Goal: Task Accomplishment & Management: Manage account settings

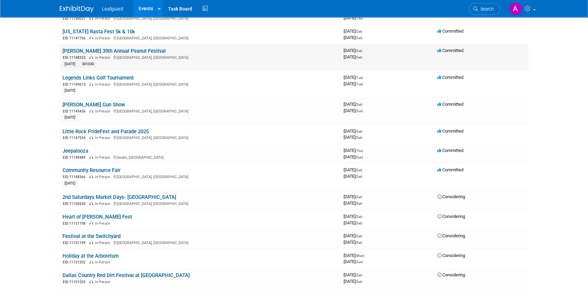
click at [88, 48] on link "[PERSON_NAME] 39th Annual Peanut Festival" at bounding box center [113, 51] width 103 height 6
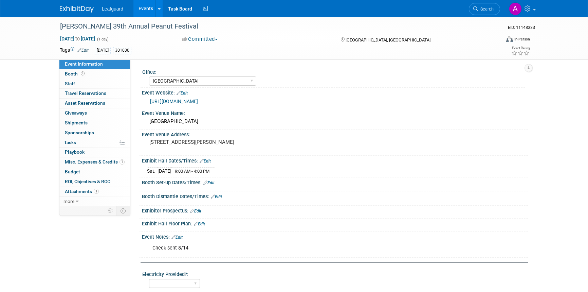
select select "[GEOGRAPHIC_DATA]"
select select "Check"
click at [86, 161] on span "Misc. Expenses & Credits 1" at bounding box center [95, 161] width 60 height 5
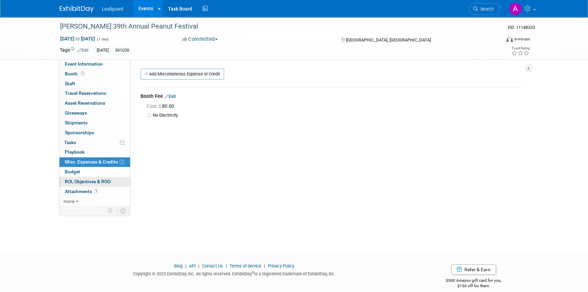
click at [90, 180] on span "ROI, Objectives & ROO 0" at bounding box center [87, 181] width 45 height 5
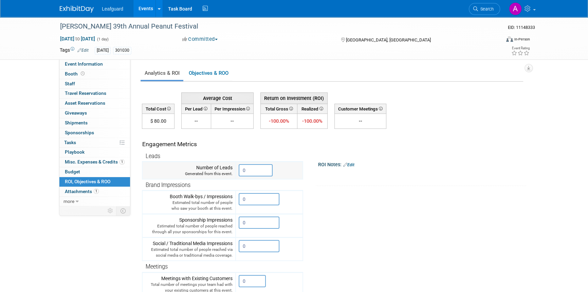
click at [245, 170] on input "0" at bounding box center [256, 170] width 34 height 12
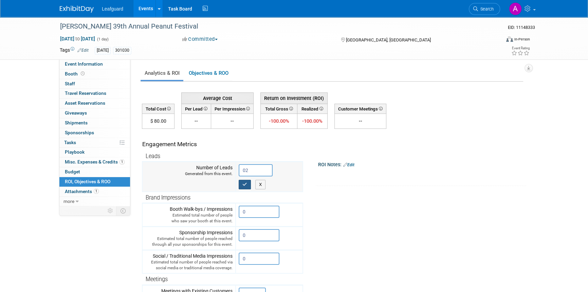
click at [243, 182] on icon "button" at bounding box center [244, 184] width 5 height 4
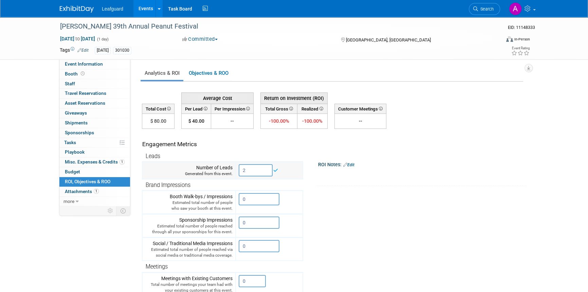
click at [249, 172] on input "2" at bounding box center [256, 170] width 34 height 12
click at [242, 170] on input "2" at bounding box center [256, 170] width 34 height 12
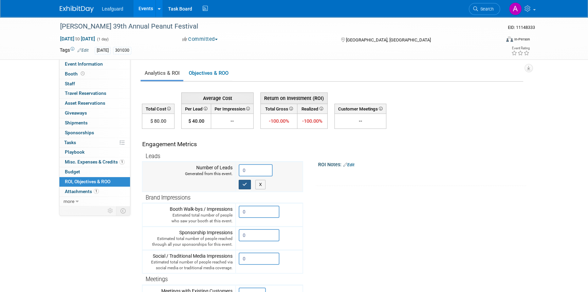
type input "0"
click at [245, 183] on icon "button" at bounding box center [244, 184] width 5 height 4
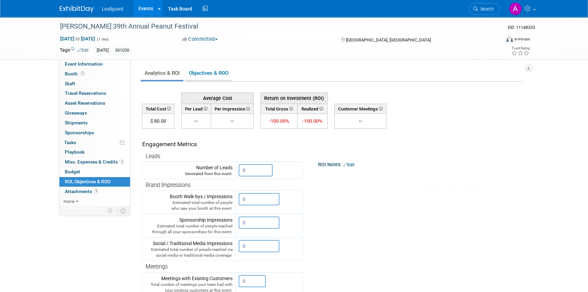
click at [197, 73] on link "Objectives & ROO 0" at bounding box center [209, 73] width 48 height 13
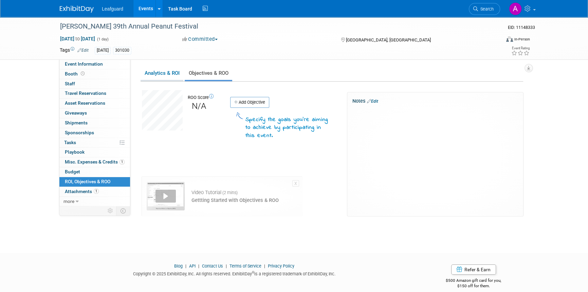
click at [166, 73] on link "Analytics & ROI" at bounding box center [161, 73] width 43 height 13
